Goal: Complete application form

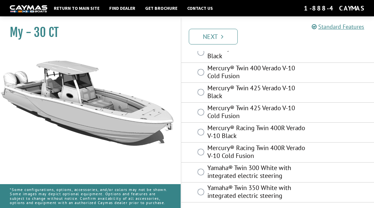
scroll to position [107, 0]
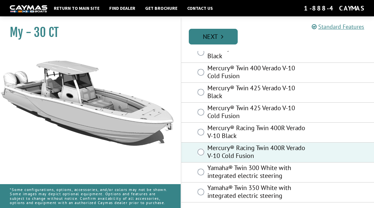
click at [220, 34] on link "Next" at bounding box center [213, 37] width 49 height 16
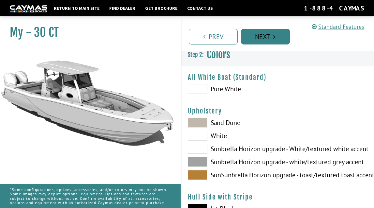
scroll to position [0, 0]
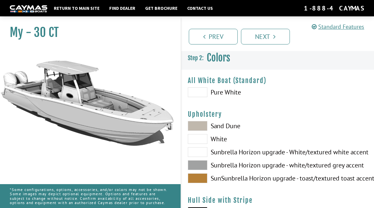
click at [198, 123] on span at bounding box center [198, 126] width 20 height 10
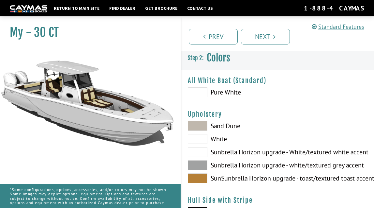
click at [198, 137] on span at bounding box center [198, 139] width 20 height 10
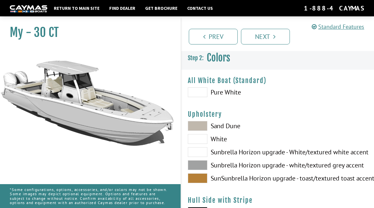
click at [196, 150] on span at bounding box center [198, 152] width 20 height 10
click at [197, 163] on span at bounding box center [198, 165] width 20 height 10
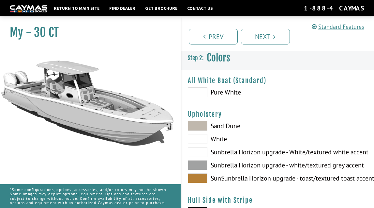
click at [197, 176] on span at bounding box center [198, 178] width 20 height 10
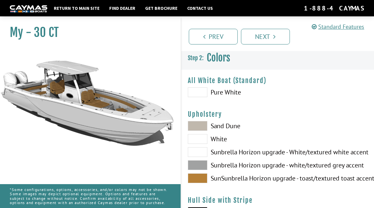
click at [197, 129] on span at bounding box center [198, 126] width 20 height 10
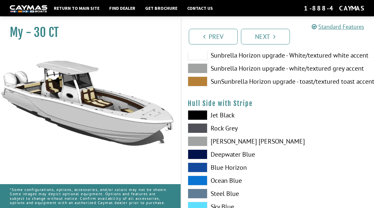
scroll to position [99, 0]
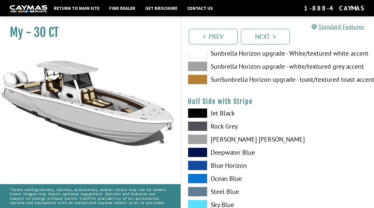
click at [200, 114] on span at bounding box center [198, 113] width 20 height 10
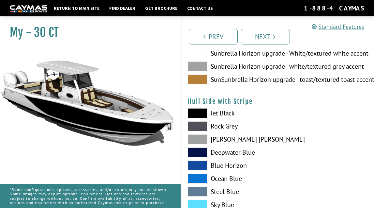
click at [198, 126] on span at bounding box center [198, 126] width 20 height 10
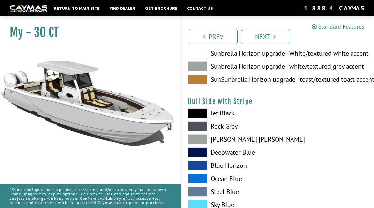
click at [198, 138] on span at bounding box center [198, 139] width 20 height 10
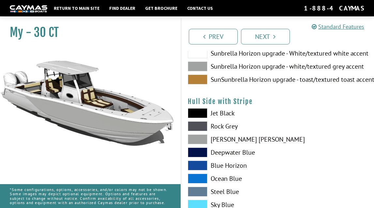
click at [198, 151] on span at bounding box center [198, 152] width 20 height 10
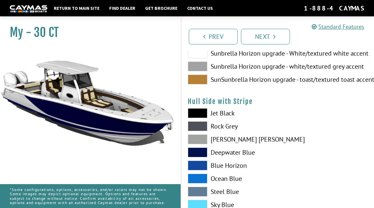
click at [198, 162] on span at bounding box center [198, 165] width 20 height 10
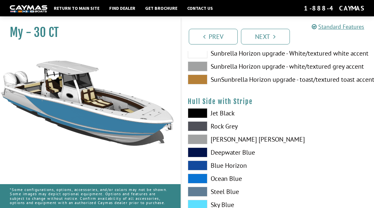
click at [198, 175] on span at bounding box center [198, 178] width 20 height 10
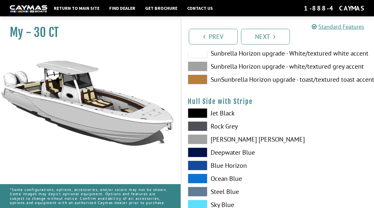
click at [198, 177] on span at bounding box center [198, 178] width 20 height 10
click at [201, 176] on span at bounding box center [198, 178] width 20 height 10
click at [199, 189] on span at bounding box center [198, 191] width 20 height 10
click at [199, 201] on span at bounding box center [198, 204] width 20 height 10
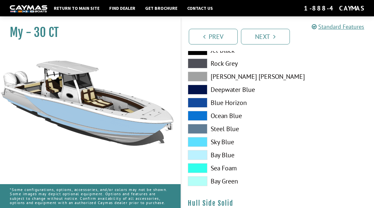
scroll to position [178, 0]
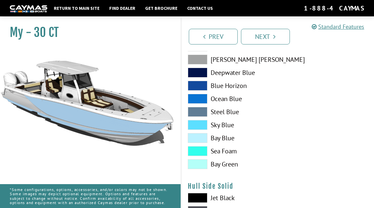
click at [198, 164] on span at bounding box center [198, 164] width 20 height 10
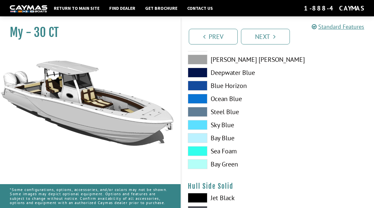
click at [199, 152] on span at bounding box center [198, 151] width 20 height 10
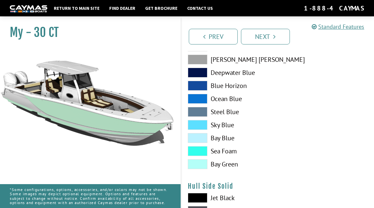
click at [199, 98] on span at bounding box center [198, 99] width 20 height 10
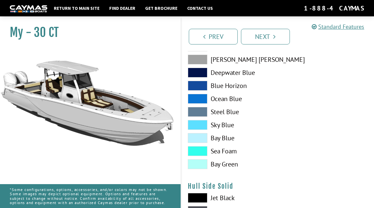
click at [199, 98] on span at bounding box center [198, 99] width 20 height 10
click at [199, 87] on span at bounding box center [198, 86] width 20 height 10
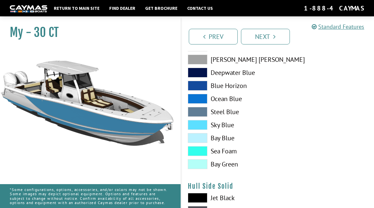
click at [199, 87] on span at bounding box center [198, 86] width 20 height 10
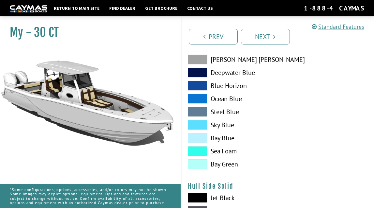
click at [199, 87] on span at bounding box center [198, 86] width 20 height 10
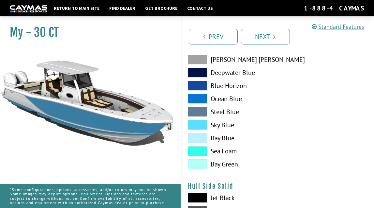
click at [197, 98] on span at bounding box center [198, 99] width 20 height 10
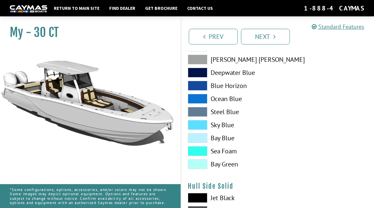
click at [197, 98] on span at bounding box center [198, 99] width 20 height 10
click at [198, 84] on span at bounding box center [198, 86] width 20 height 10
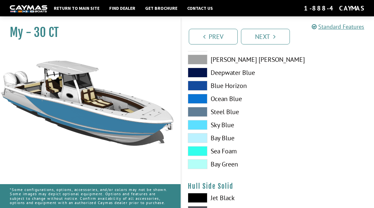
click at [199, 71] on span at bounding box center [198, 73] width 20 height 10
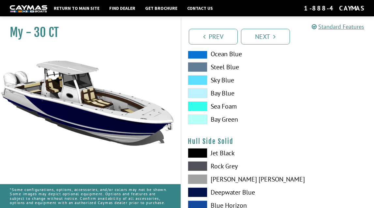
scroll to position [226, 0]
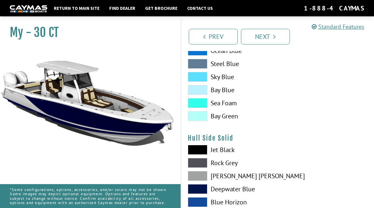
click at [201, 147] on span at bounding box center [198, 150] width 20 height 10
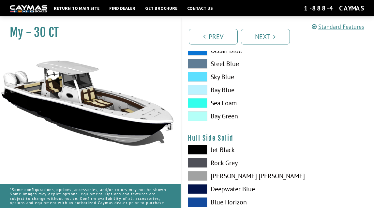
click at [201, 147] on span at bounding box center [198, 150] width 20 height 10
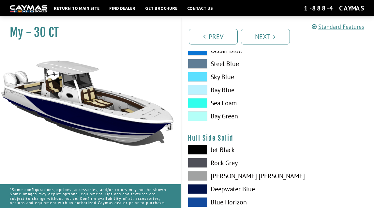
click at [192, 175] on span at bounding box center [198, 176] width 20 height 10
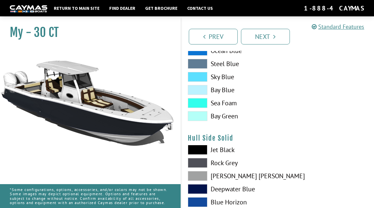
click at [192, 175] on span at bounding box center [198, 176] width 20 height 10
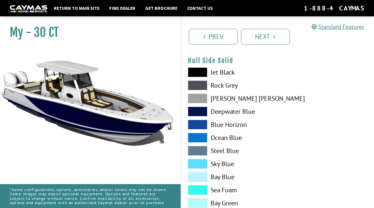
scroll to position [299, 0]
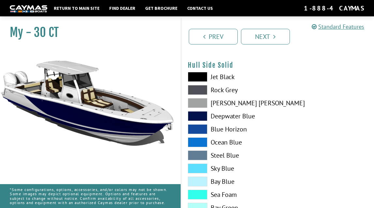
click at [195, 195] on span at bounding box center [198, 194] width 20 height 10
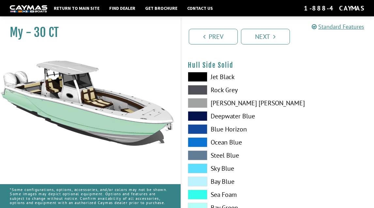
click at [195, 195] on span at bounding box center [198, 194] width 20 height 10
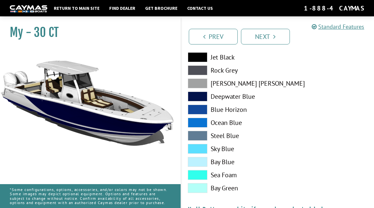
scroll to position [333, 0]
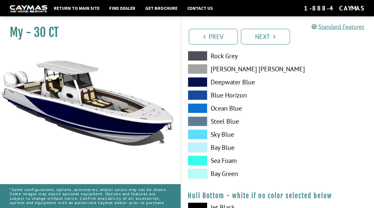
click at [197, 172] on span at bounding box center [198, 173] width 20 height 10
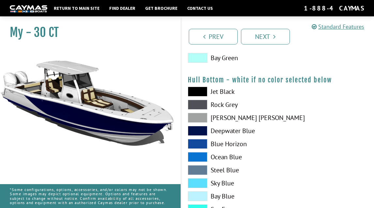
scroll to position [448, 0]
click at [200, 158] on span at bounding box center [198, 157] width 20 height 10
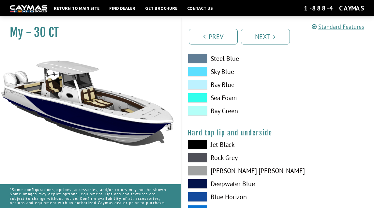
scroll to position [563, 0]
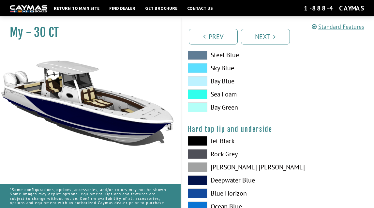
click at [201, 179] on span at bounding box center [198, 180] width 20 height 10
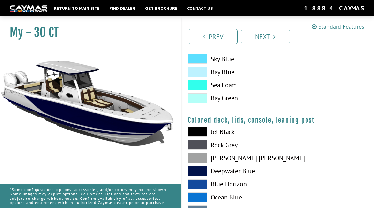
scroll to position [737, 0]
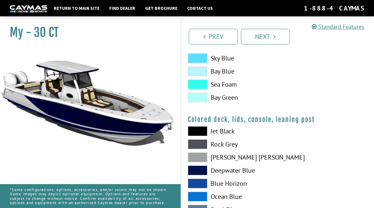
click at [202, 130] on span at bounding box center [198, 131] width 20 height 10
click at [203, 130] on span at bounding box center [198, 131] width 20 height 10
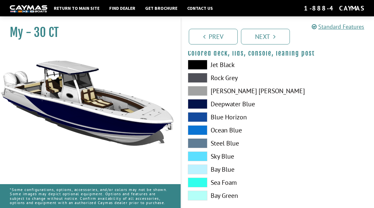
scroll to position [804, 0]
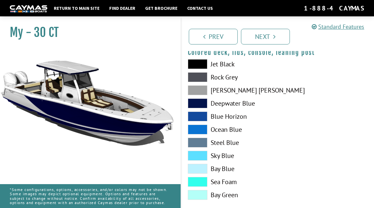
click at [198, 105] on span at bounding box center [198, 103] width 20 height 10
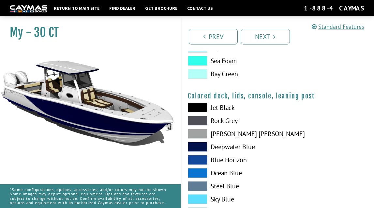
scroll to position [760, 0]
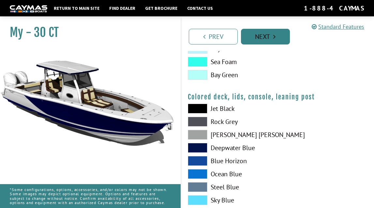
click at [281, 36] on link "Next" at bounding box center [265, 37] width 49 height 16
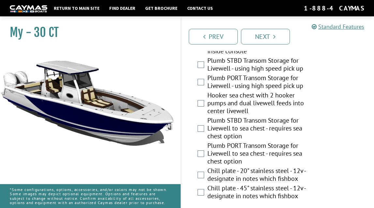
scroll to position [1176, 0]
click at [270, 38] on link "Next" at bounding box center [265, 37] width 49 height 16
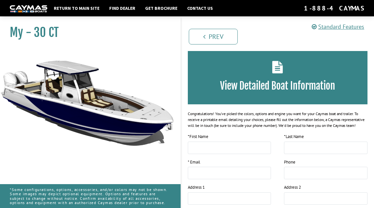
scroll to position [0, 0]
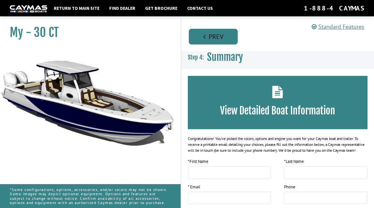
click at [211, 37] on link "Prev" at bounding box center [213, 37] width 49 height 16
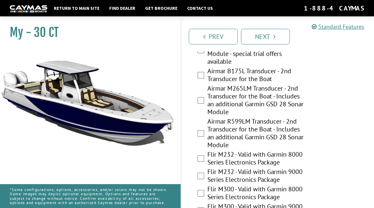
scroll to position [1773, 0]
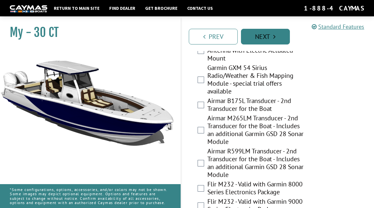
click at [257, 38] on link "Next" at bounding box center [265, 37] width 49 height 16
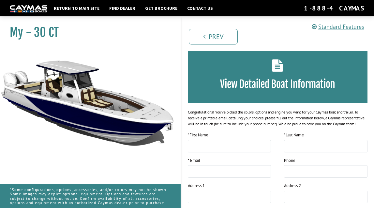
scroll to position [0, 0]
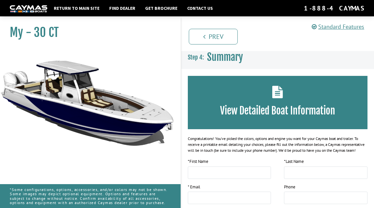
click at [262, 99] on div "View Detailed Boat Information" at bounding box center [278, 102] width 180 height 53
click at [278, 94] on icon at bounding box center [277, 91] width 11 height 12
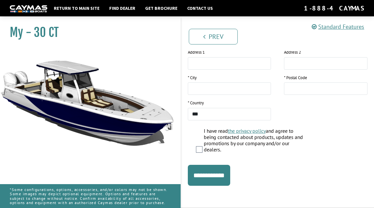
scroll to position [164, 0]
click at [223, 175] on input "**********" at bounding box center [209, 174] width 42 height 21
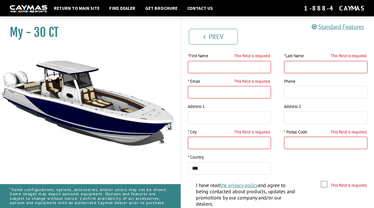
scroll to position [105, 0]
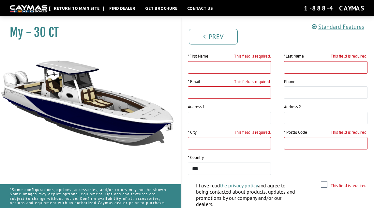
click at [89, 7] on link "Return to main site" at bounding box center [77, 8] width 52 height 8
